Goal: Check status

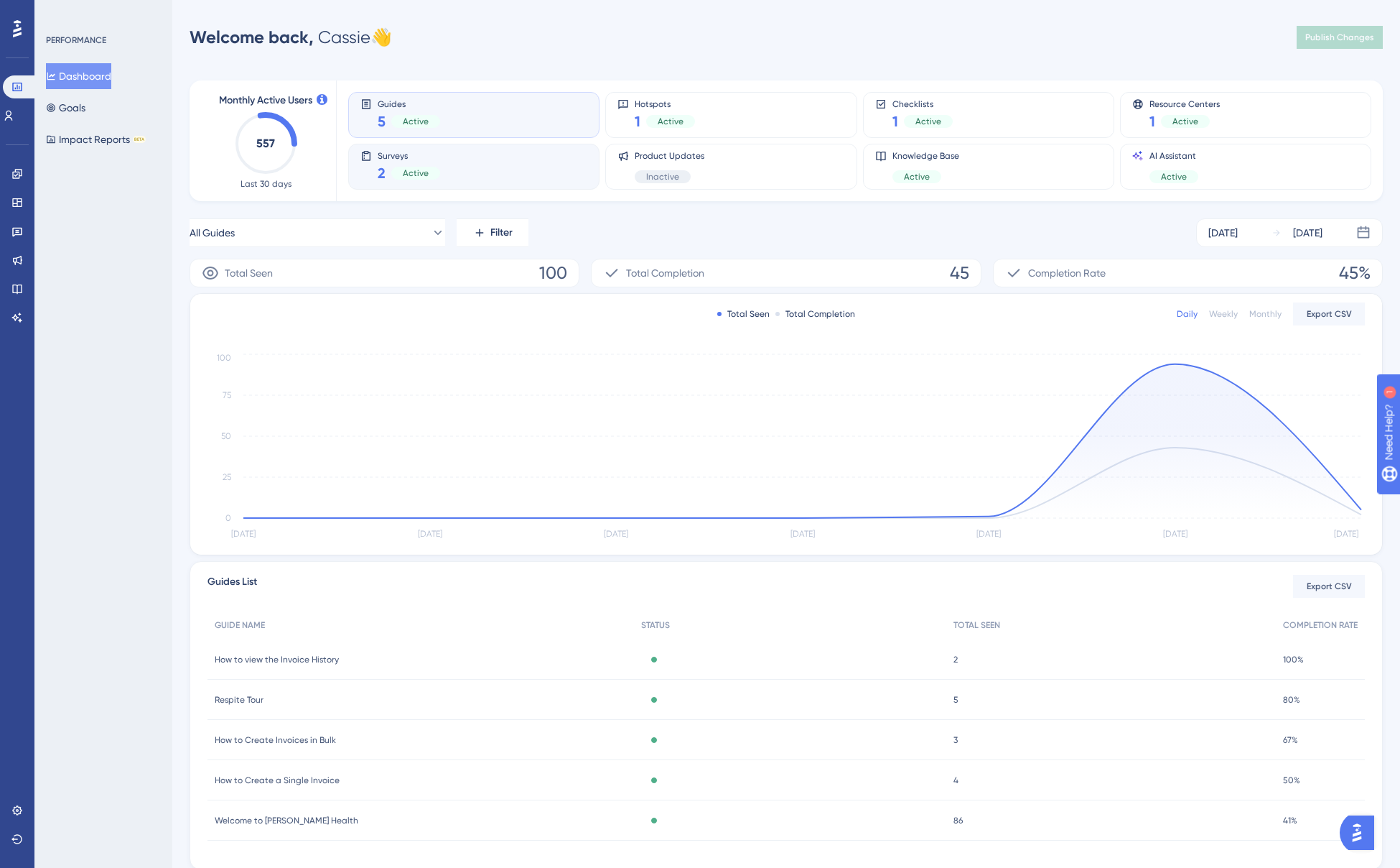
click at [497, 159] on div "Surveys 2 Active" at bounding box center [473, 167] width 227 height 33
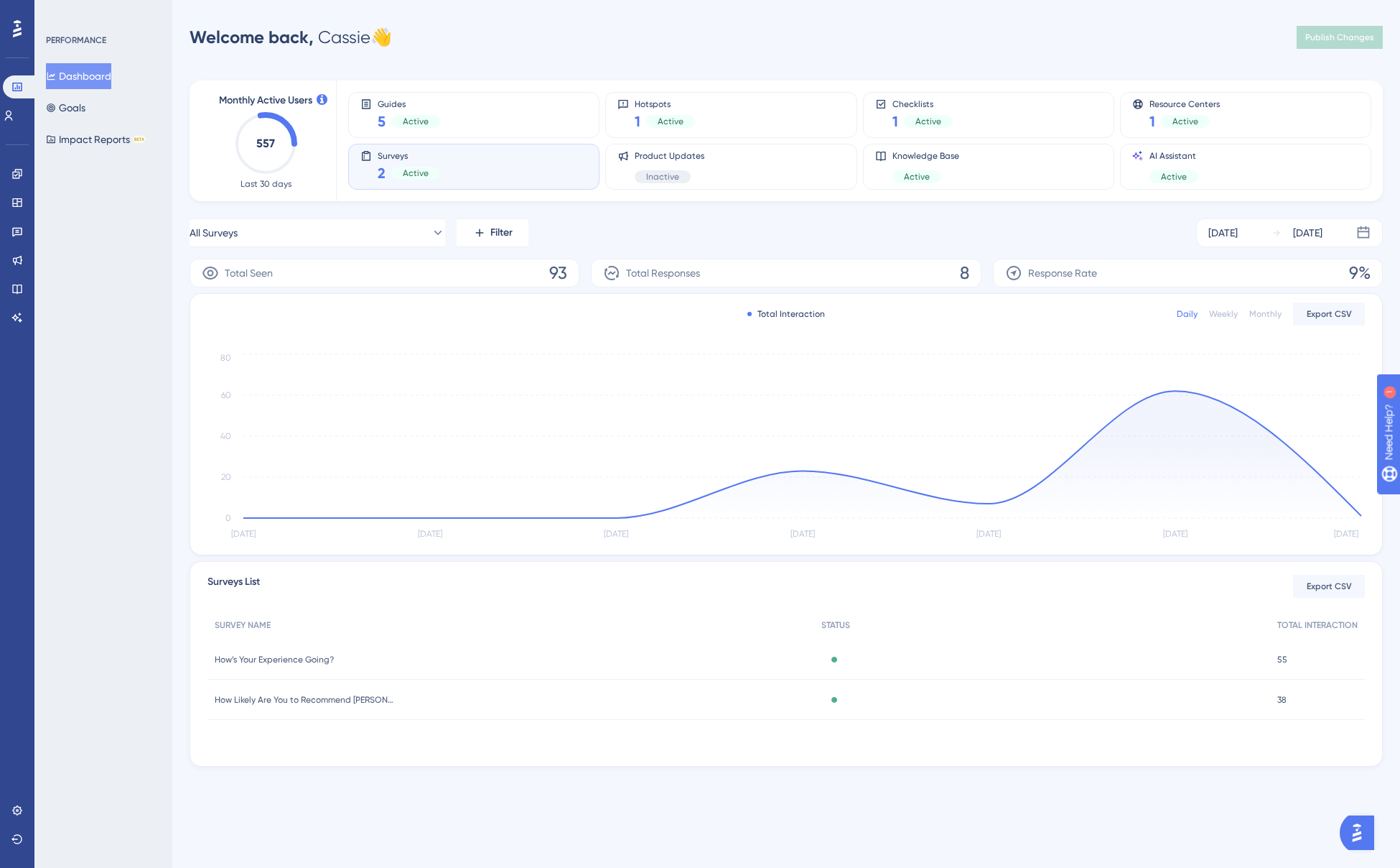
click at [635, 651] on div "How’s Your Experience Going? How’s Your Experience Going?" at bounding box center [510, 659] width 606 height 40
click at [823, 703] on div "Active" at bounding box center [1042, 699] width 456 height 40
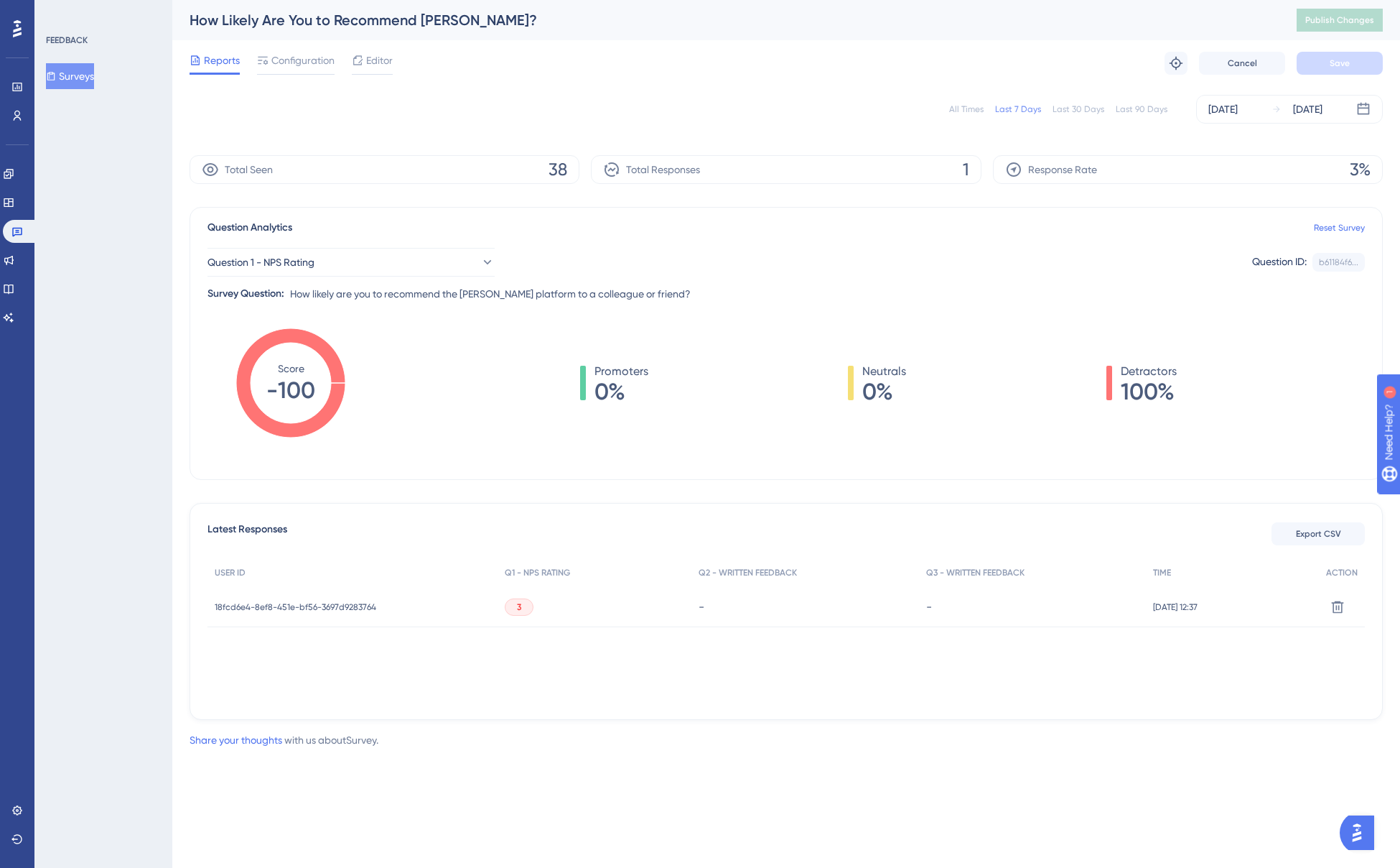
click at [364, 607] on span "18fcd6e4-8ef8-451e-bf56-3697d9283764" at bounding box center [295, 606] width 162 height 11
